Goal: Use online tool/utility: Use online tool/utility

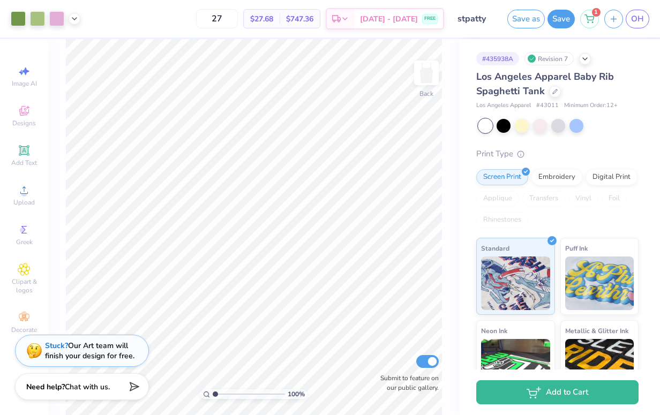
drag, startPoint x: 216, startPoint y: 395, endPoint x: 233, endPoint y: 393, distance: 16.7
click at [233, 393] on input "range" at bounding box center [249, 395] width 72 height 10
drag, startPoint x: 215, startPoint y: 393, endPoint x: 242, endPoint y: 392, distance: 27.4
click at [242, 393] on input "range" at bounding box center [249, 395] width 72 height 10
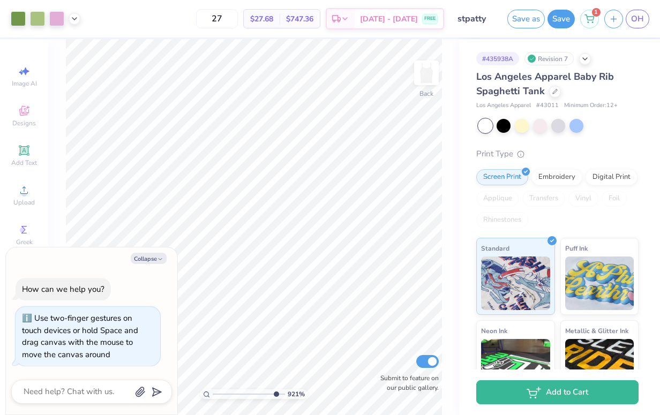
click at [274, 395] on input "range" at bounding box center [249, 395] width 72 height 10
drag, startPoint x: 274, startPoint y: 395, endPoint x: 197, endPoint y: 392, distance: 76.7
click at [213, 392] on input "range" at bounding box center [249, 395] width 72 height 10
drag, startPoint x: 274, startPoint y: 395, endPoint x: 195, endPoint y: 397, distance: 78.8
click at [213, 397] on input "range" at bounding box center [249, 395] width 72 height 10
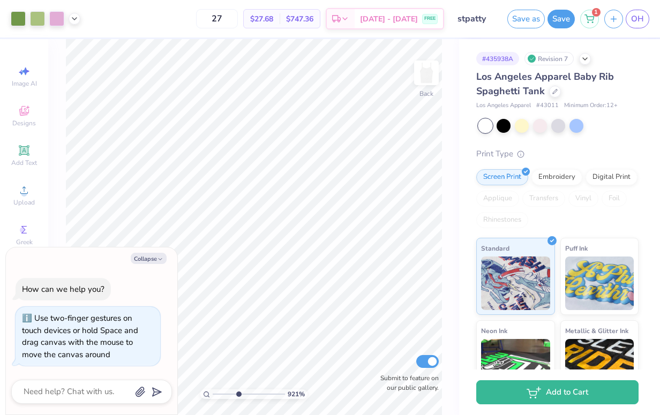
click at [238, 393] on input "range" at bounding box center [249, 395] width 72 height 10
drag, startPoint x: 237, startPoint y: 394, endPoint x: 210, endPoint y: 394, distance: 27.3
click at [213, 394] on input "range" at bounding box center [249, 395] width 72 height 10
click at [209, 394] on icon at bounding box center [206, 394] width 7 height 7
type input "1"
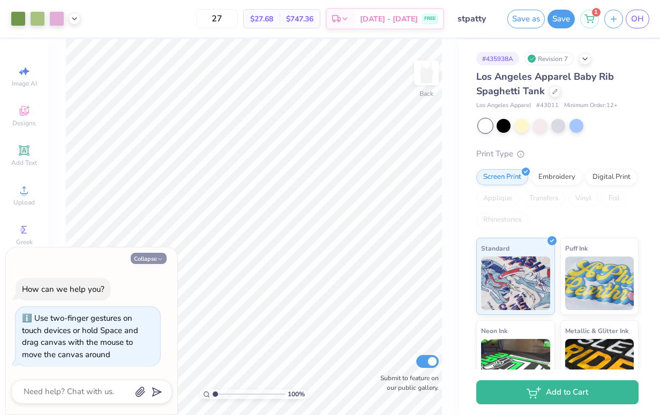
click at [150, 259] on button "Collapse" at bounding box center [149, 258] width 36 height 11
type textarea "x"
